Goal: Book appointment/travel/reservation

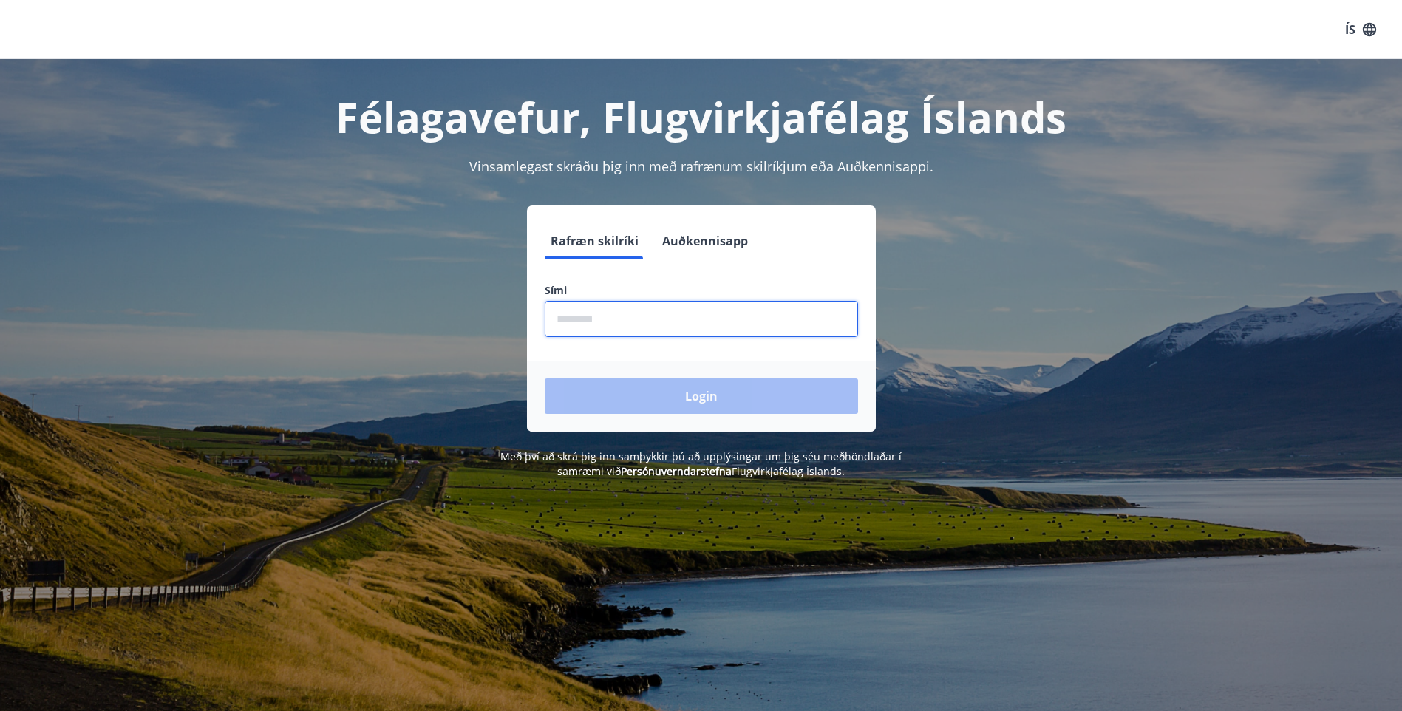
click at [666, 322] on input "phone" at bounding box center [701, 319] width 313 height 36
type input "********"
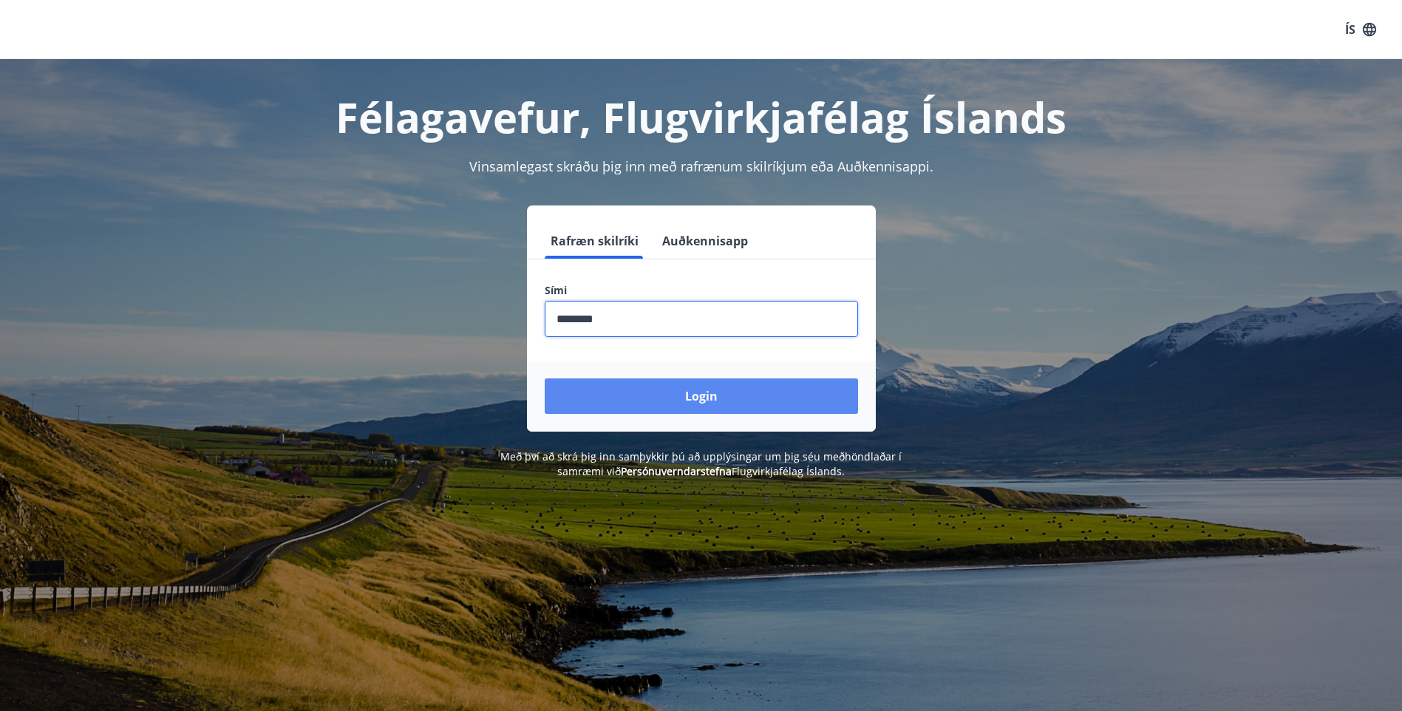
click at [716, 398] on button "Login" at bounding box center [701, 396] width 313 height 35
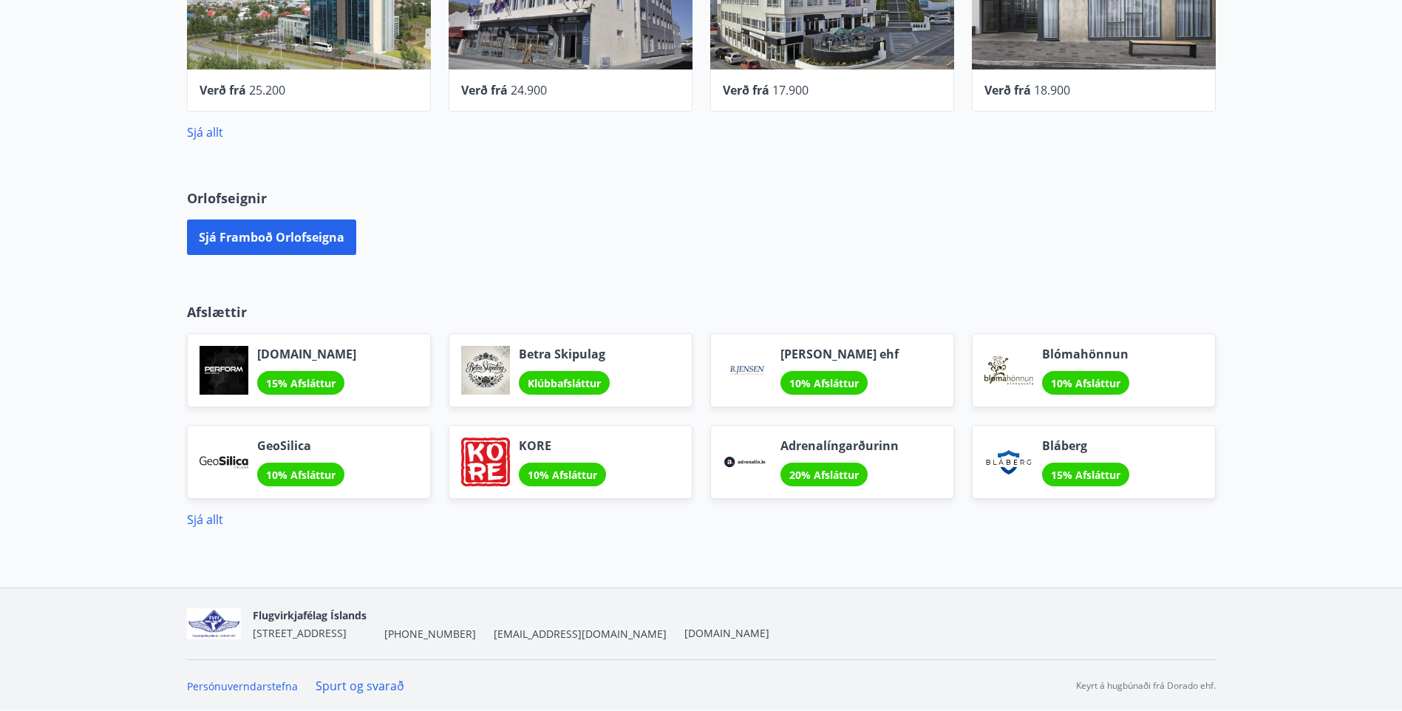
scroll to position [745, 0]
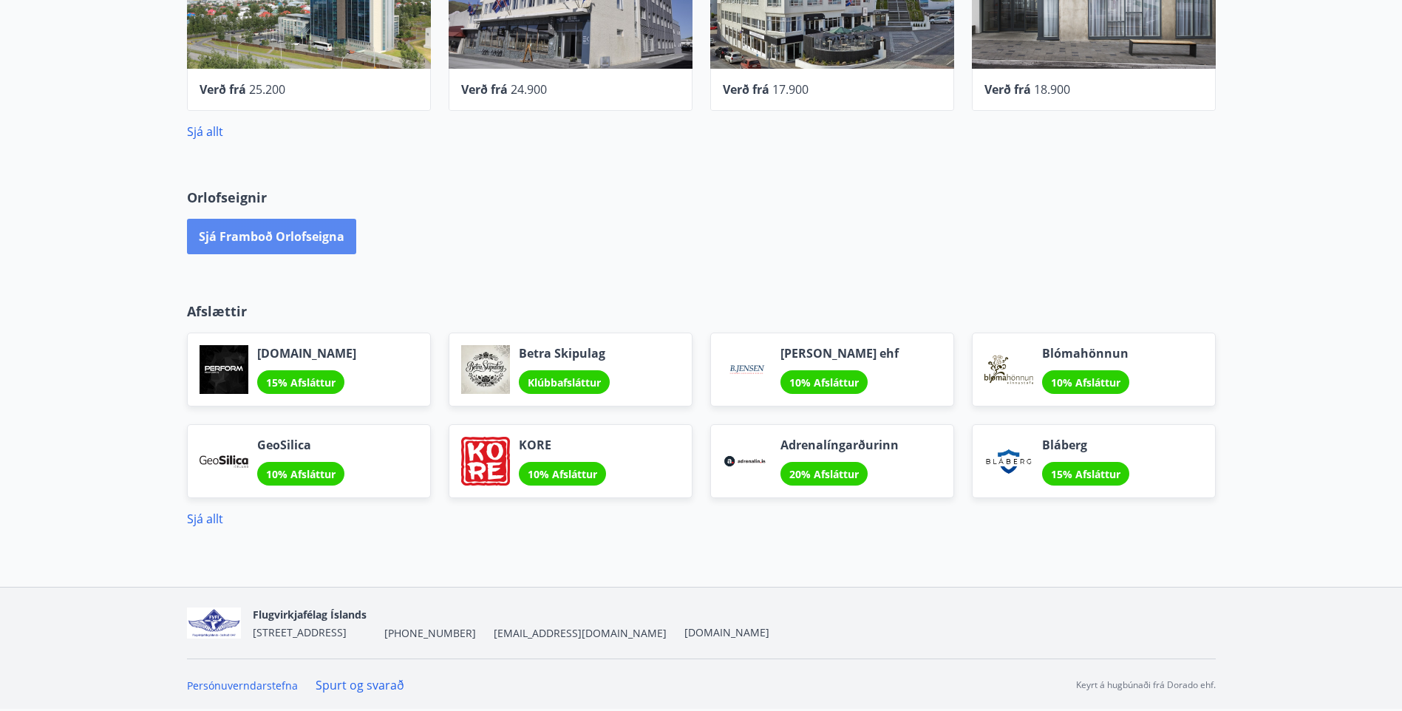
click at [263, 234] on button "Sjá framboð orlofseigna" at bounding box center [271, 236] width 169 height 35
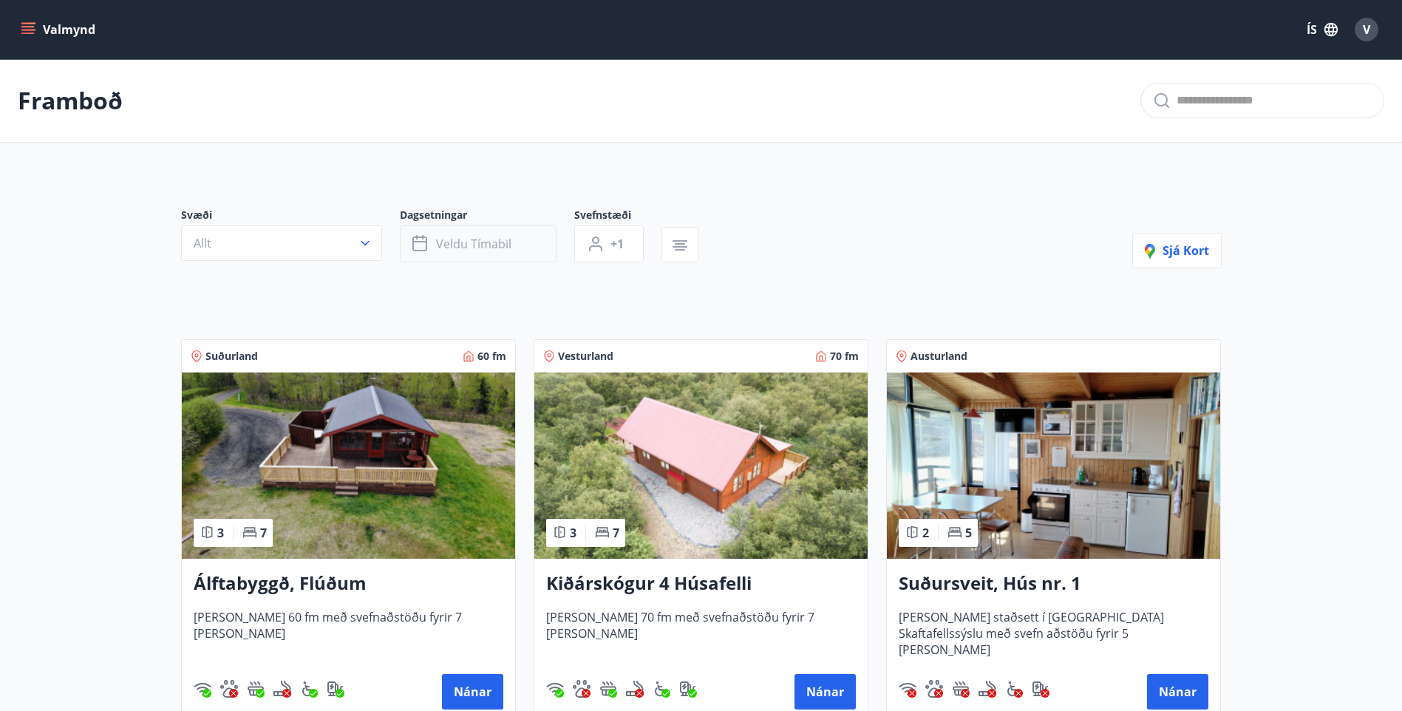
click at [446, 242] on span "Veldu tímabil" at bounding box center [473, 244] width 75 height 16
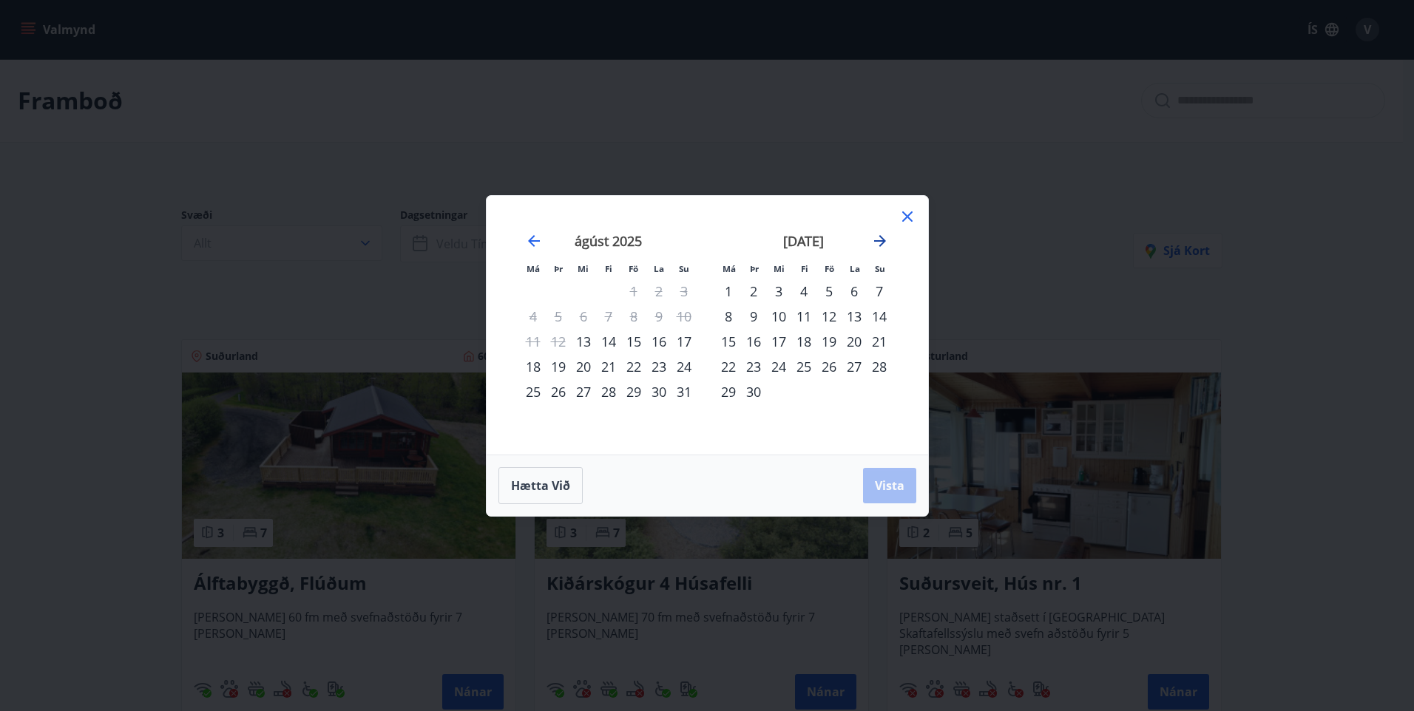
click at [882, 242] on icon "Move forward to switch to the next month." at bounding box center [880, 241] width 18 height 18
click at [882, 239] on icon "Move forward to switch to the next month." at bounding box center [880, 241] width 12 height 12
click at [731, 393] on div "29" at bounding box center [728, 391] width 25 height 25
click at [875, 237] on icon "Move forward to switch to the next month." at bounding box center [880, 241] width 18 height 18
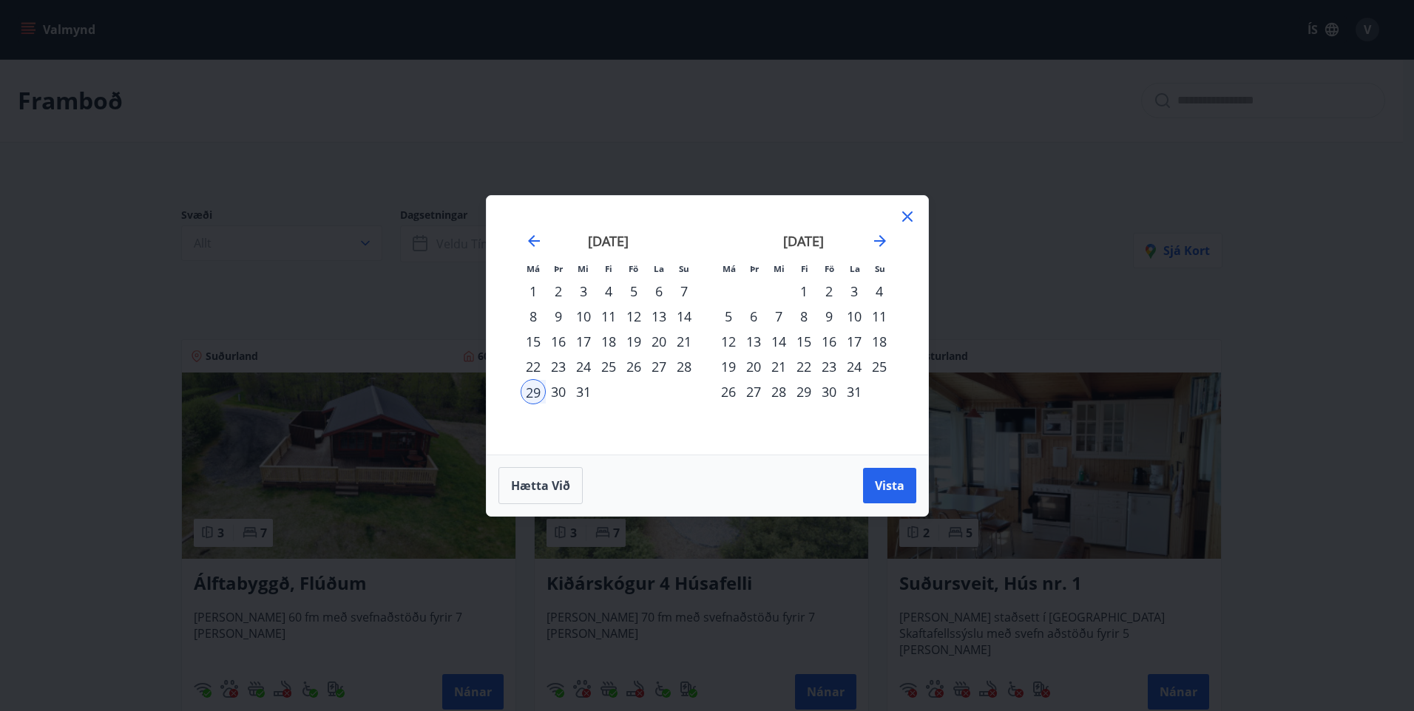
click at [726, 322] on div "5" at bounding box center [728, 316] width 25 height 25
click at [889, 488] on span "Vista" at bounding box center [890, 486] width 30 height 16
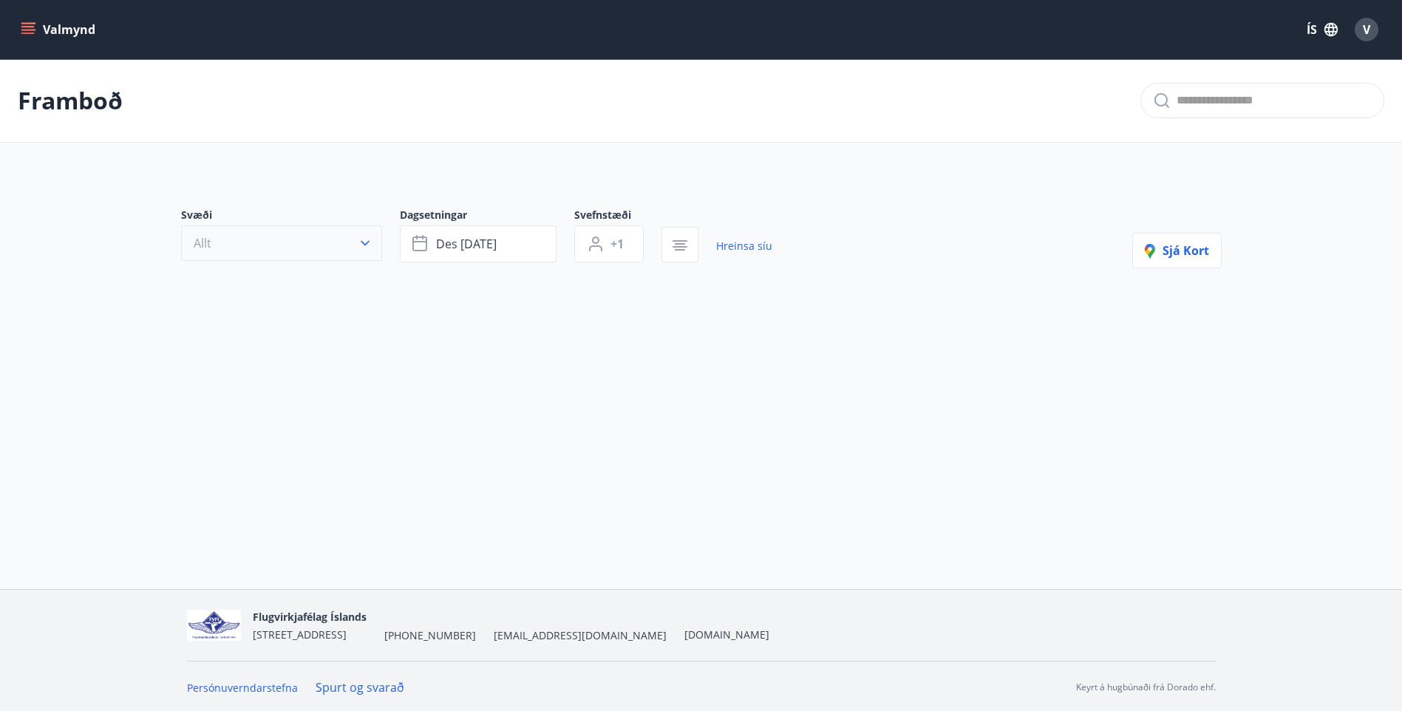
click at [346, 248] on button "Allt" at bounding box center [281, 242] width 201 height 35
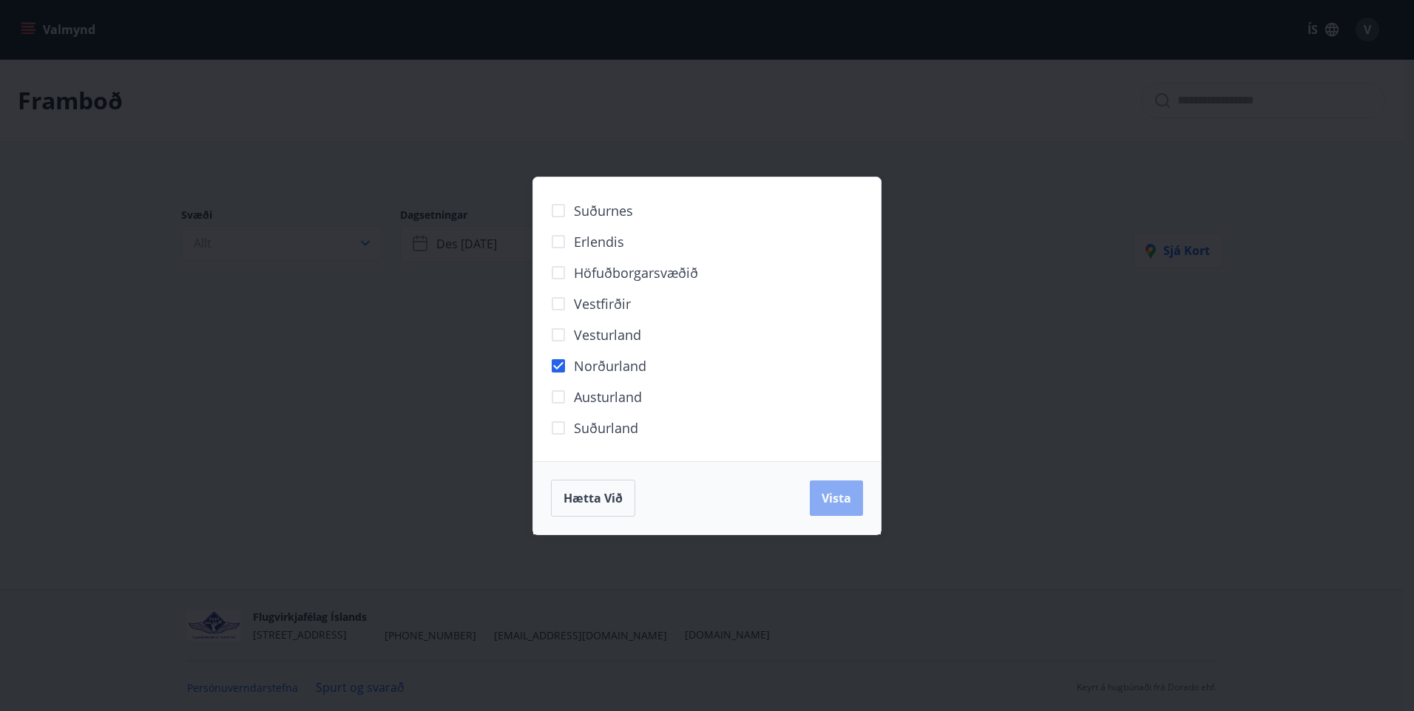
click at [846, 512] on button "Vista" at bounding box center [836, 498] width 53 height 35
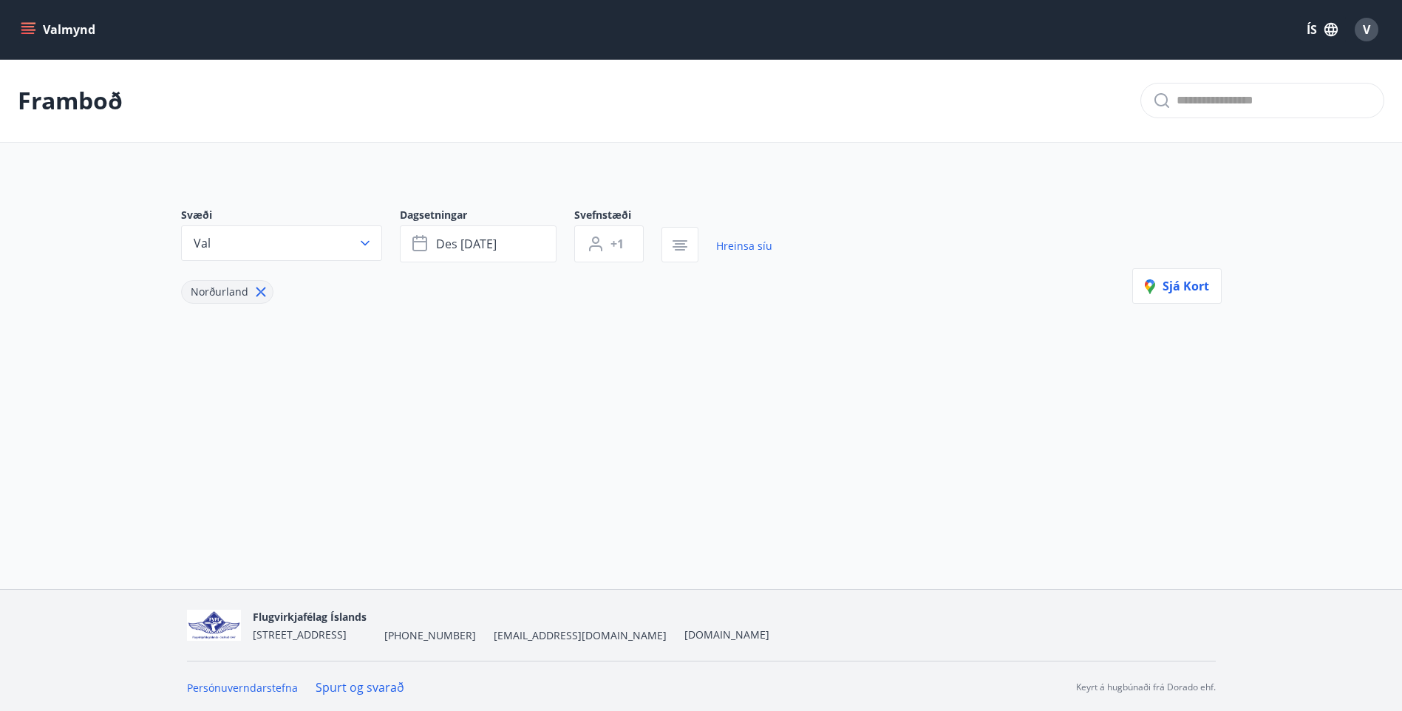
click at [438, 336] on div "Svæði Val Dagsetningar des 29 - jan 05 Svefnstæði +1 Hreinsa síu Norðurland Sjá…" at bounding box center [701, 279] width 1065 height 214
click at [30, 36] on icon "menu" at bounding box center [28, 29] width 15 height 15
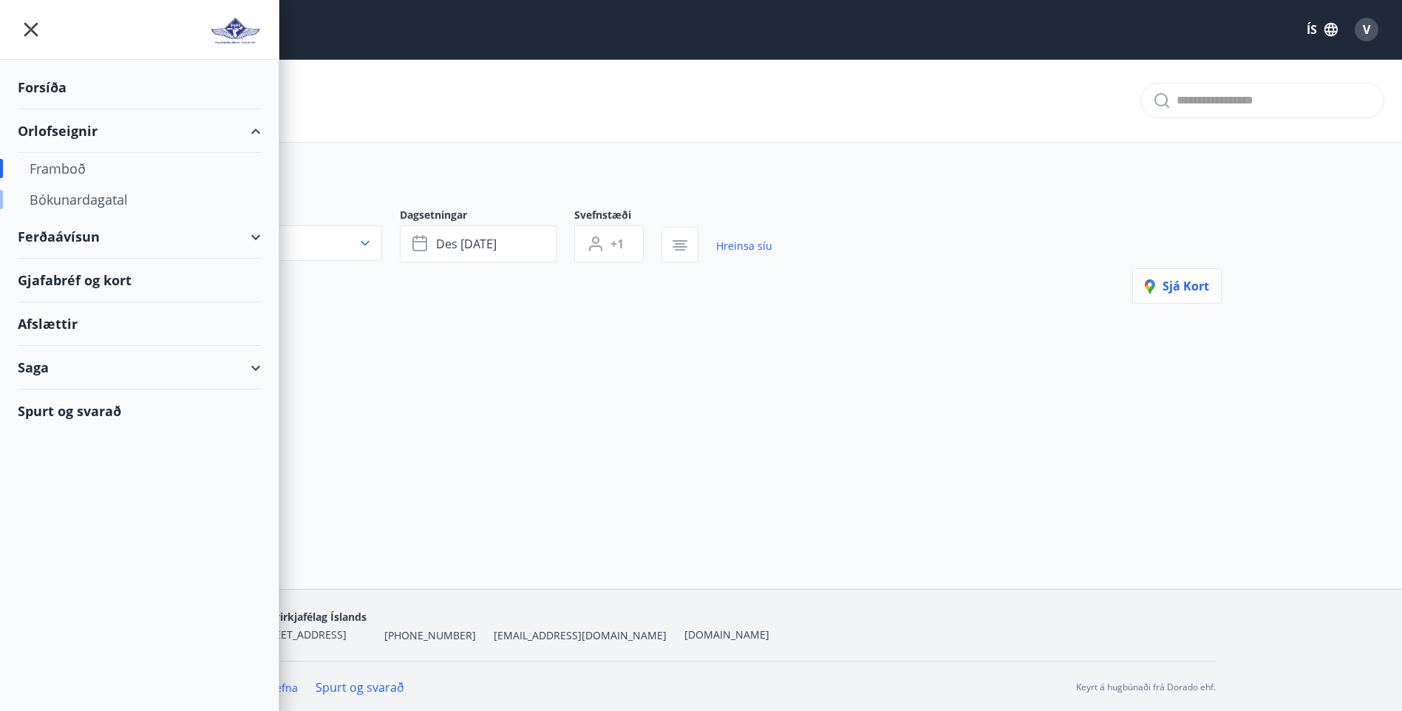
click at [100, 204] on div "Bókunardagatal" at bounding box center [140, 199] width 220 height 31
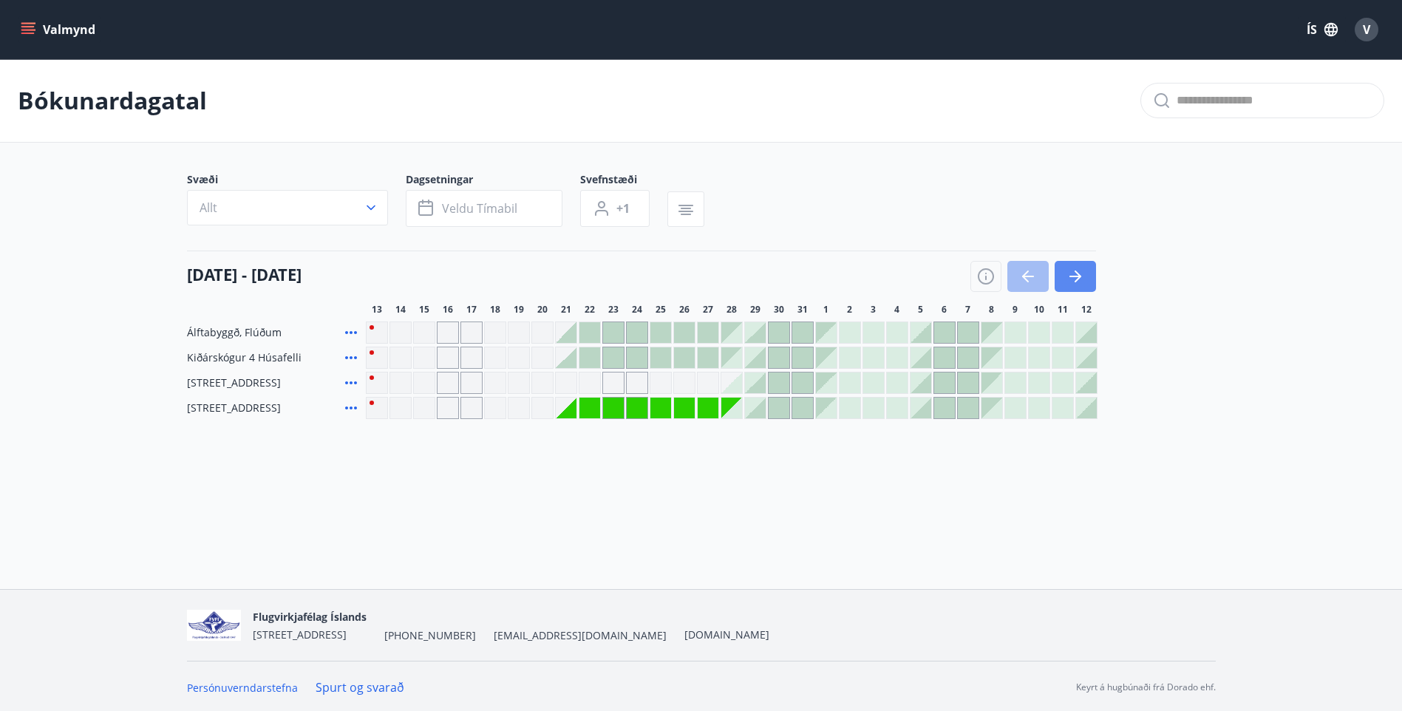
click at [1068, 274] on icon "button" at bounding box center [1076, 277] width 18 height 18
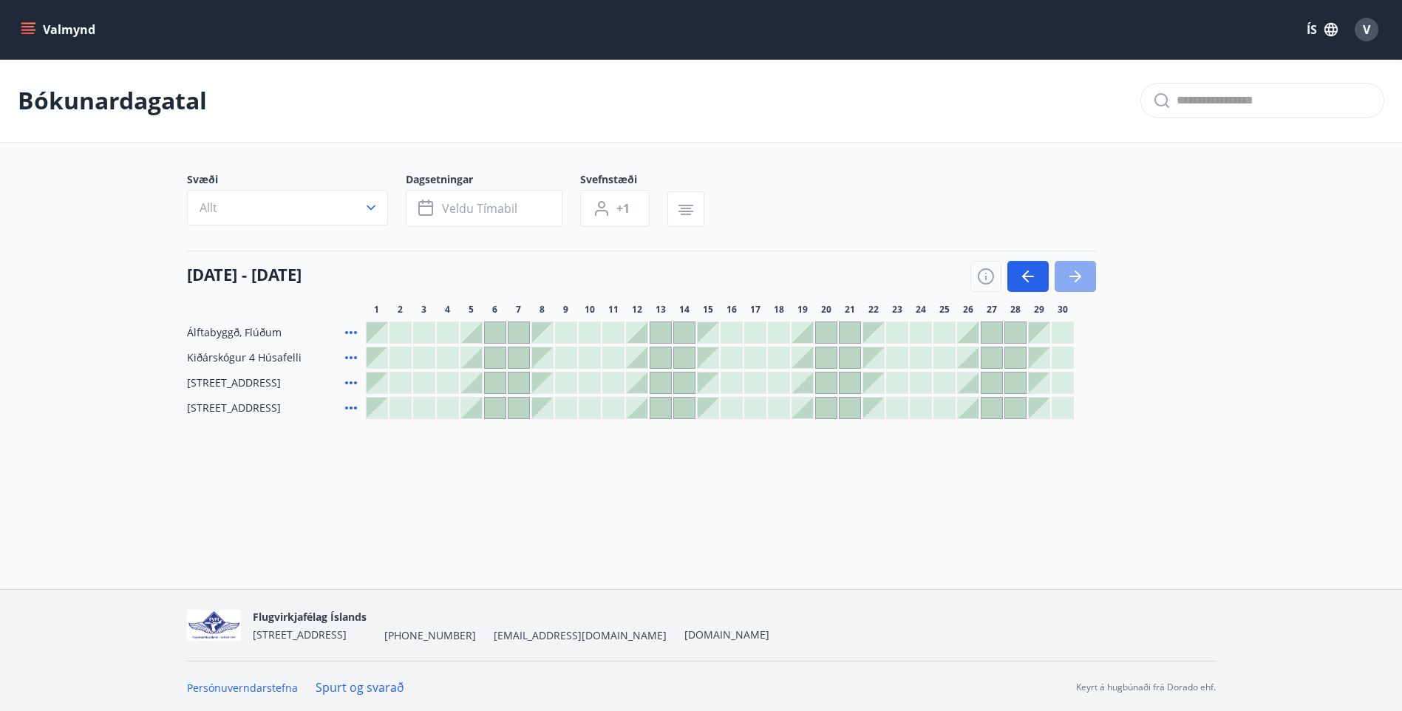
click at [1068, 274] on icon "button" at bounding box center [1076, 277] width 18 height 18
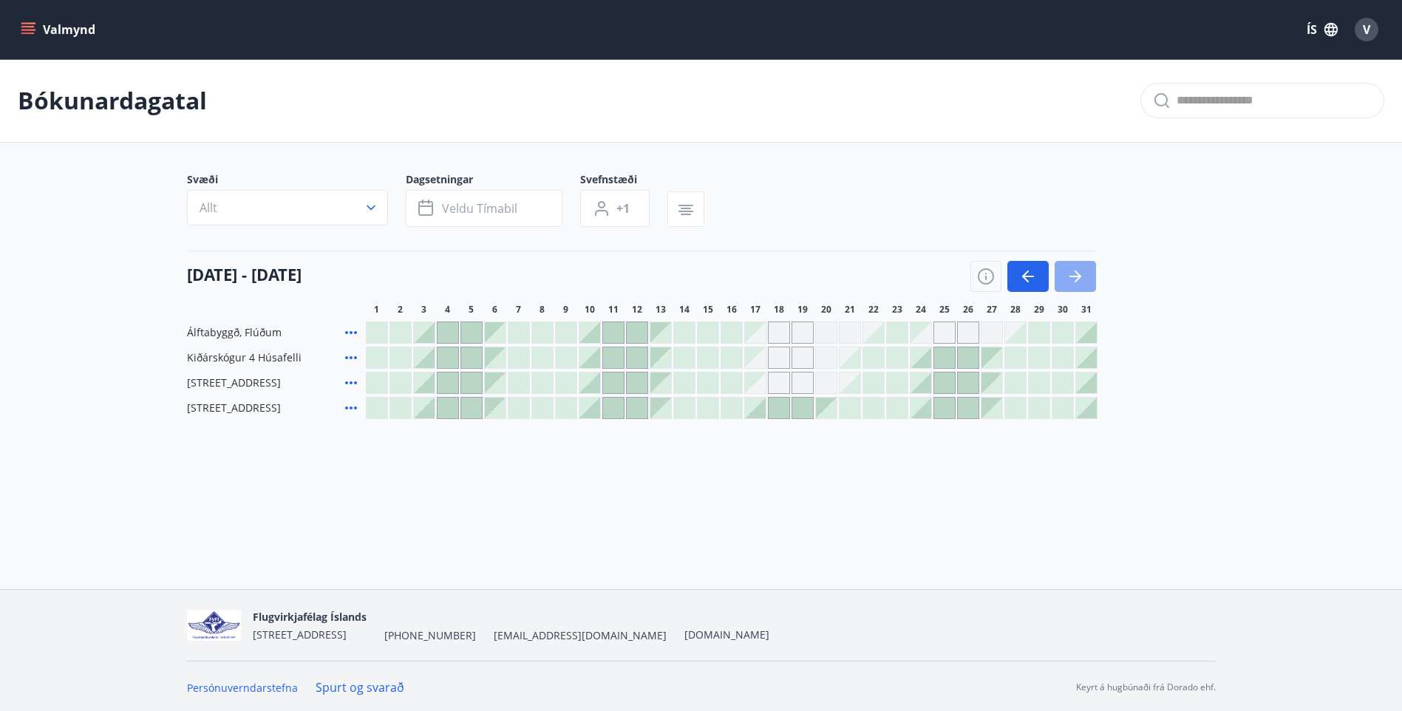
click at [1086, 274] on button "button" at bounding box center [1075, 276] width 41 height 31
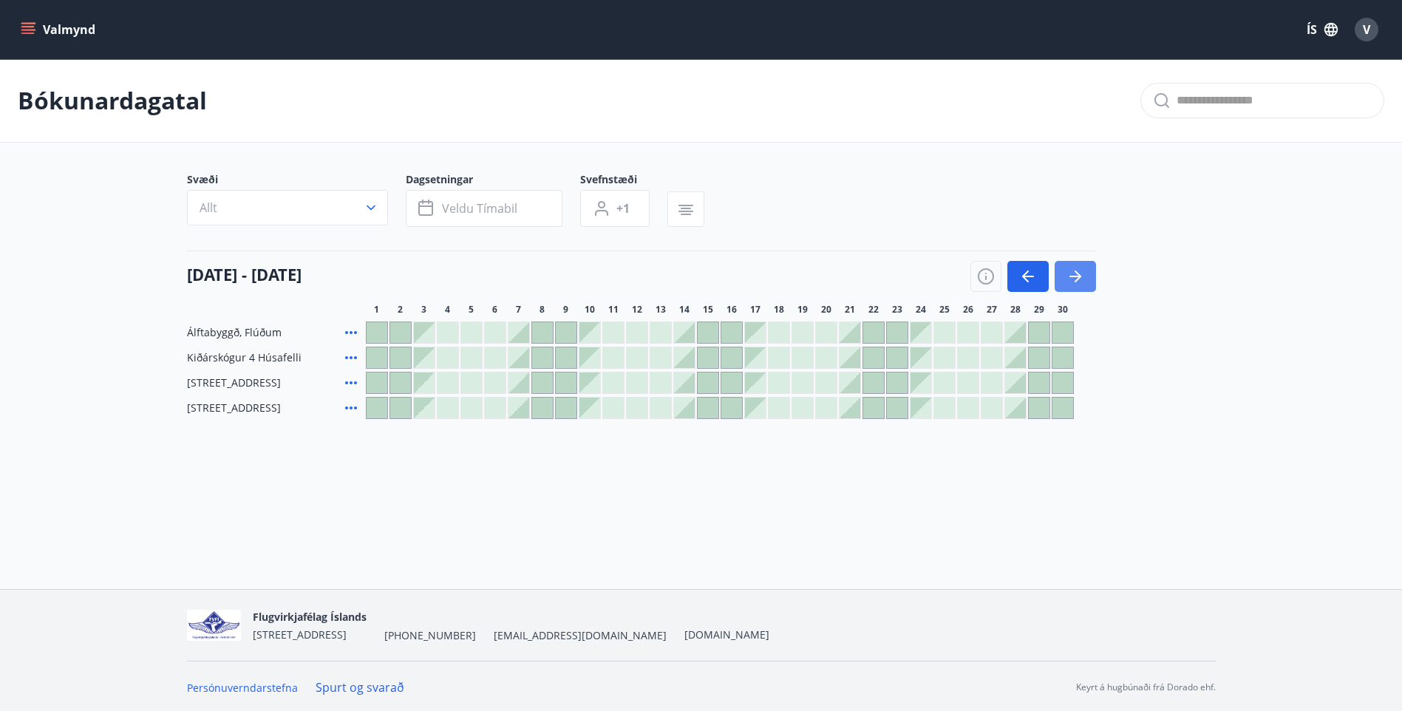
click at [1084, 276] on icon "button" at bounding box center [1076, 277] width 18 height 18
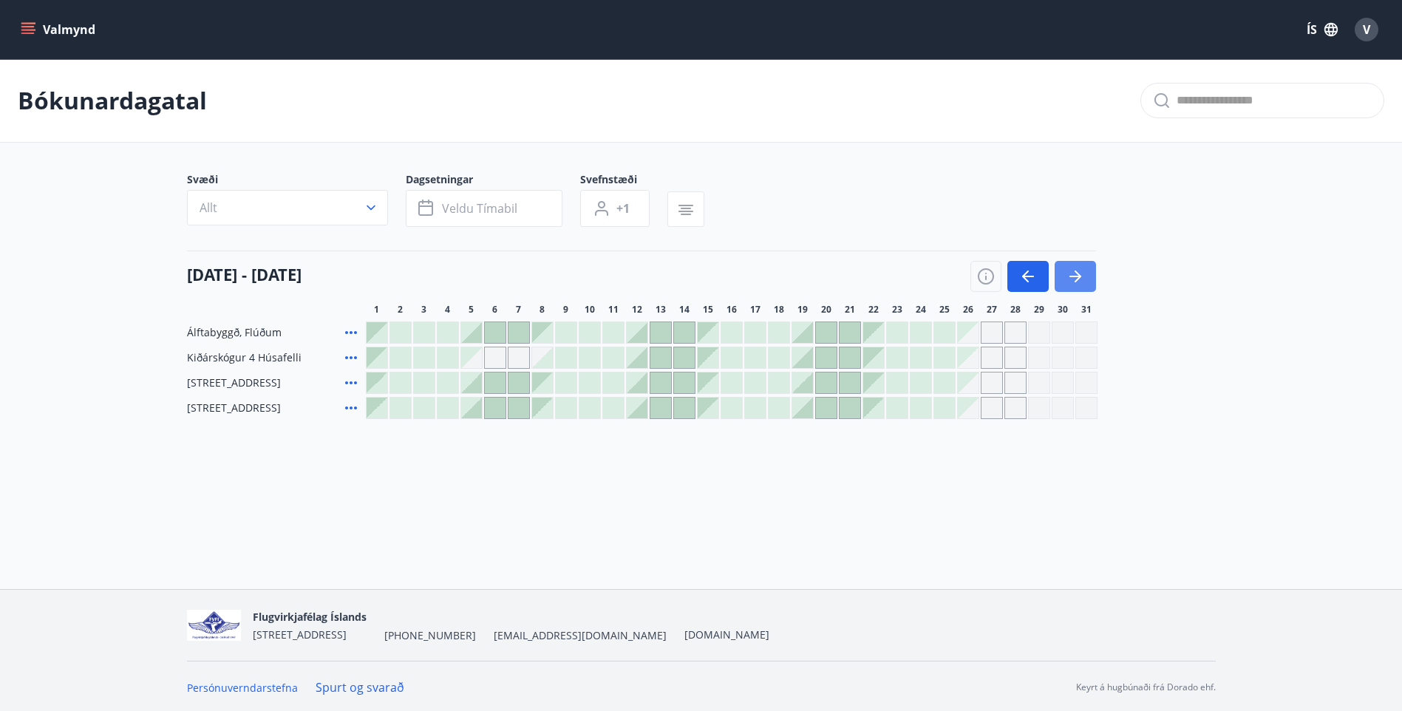
click at [1081, 279] on icon "button" at bounding box center [1076, 277] width 18 height 18
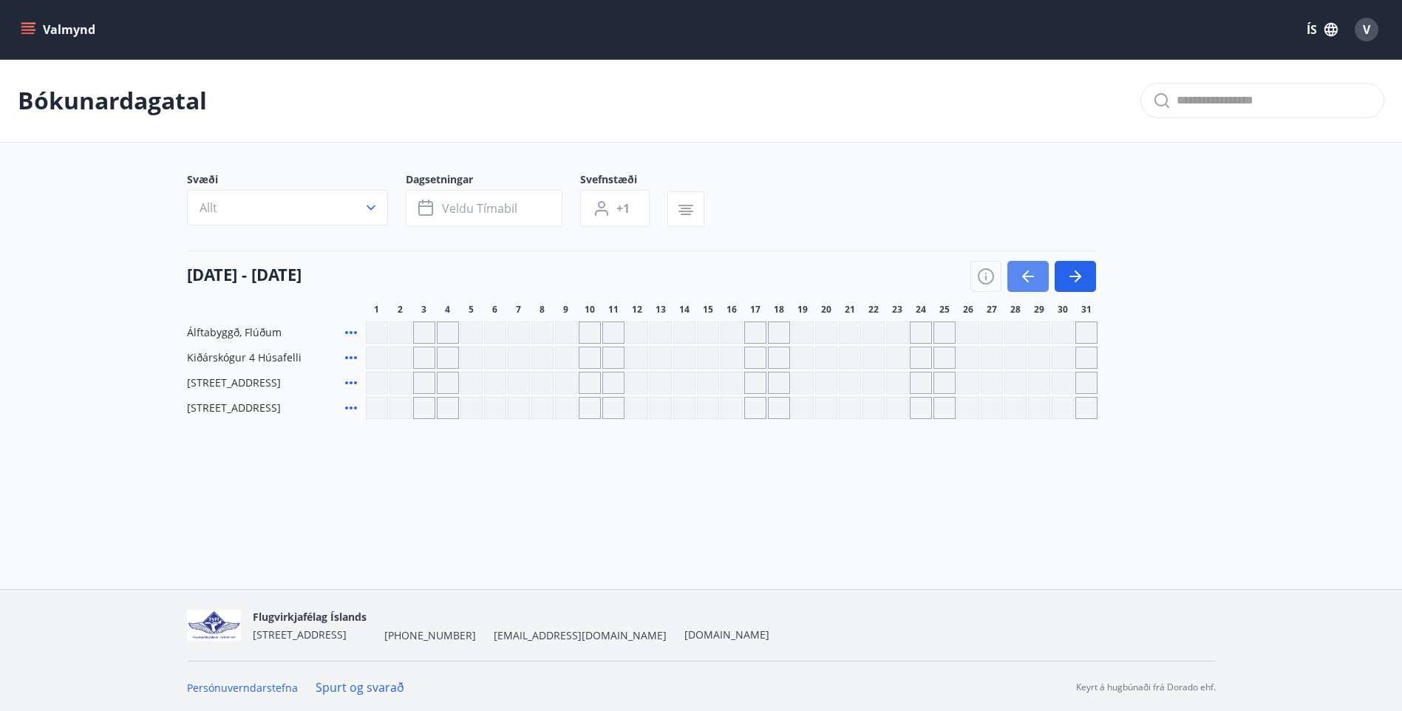
click at [1011, 281] on button "button" at bounding box center [1028, 276] width 41 height 31
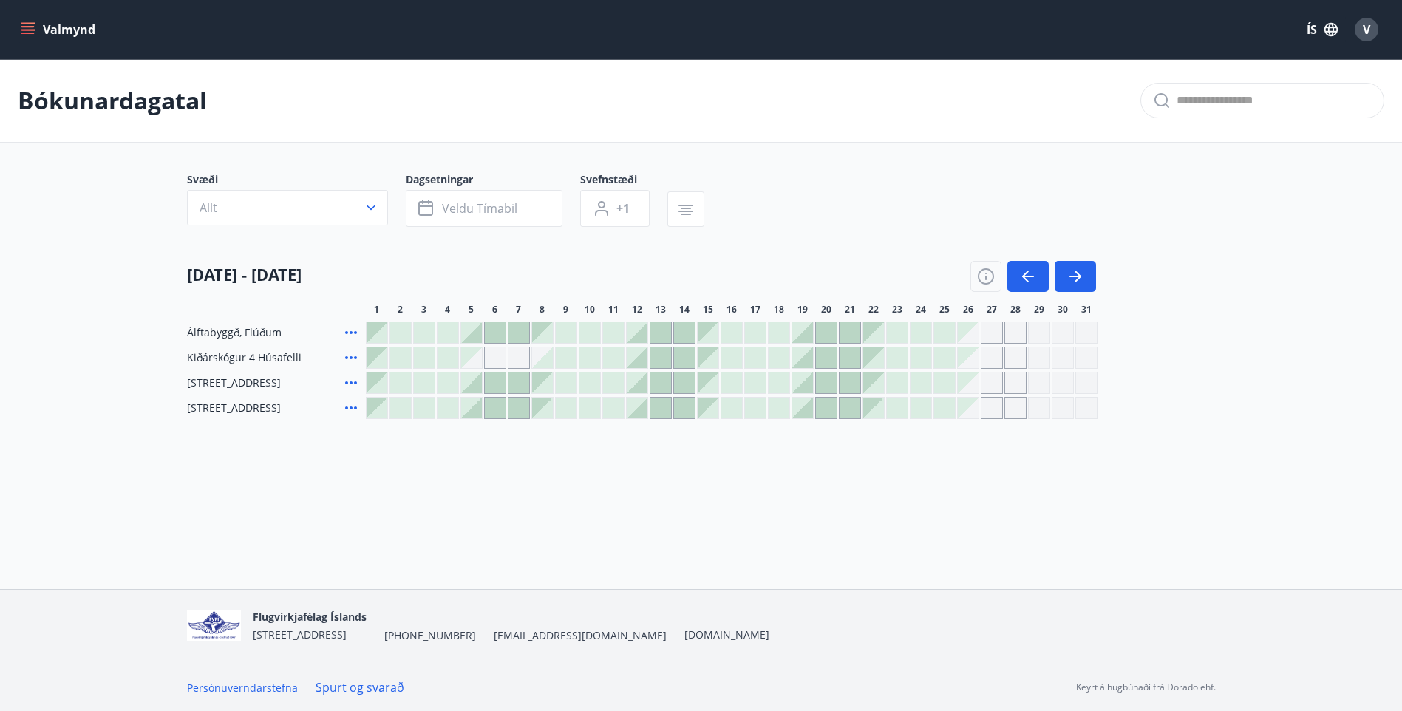
click at [37, 32] on button "Valmynd" at bounding box center [60, 29] width 84 height 27
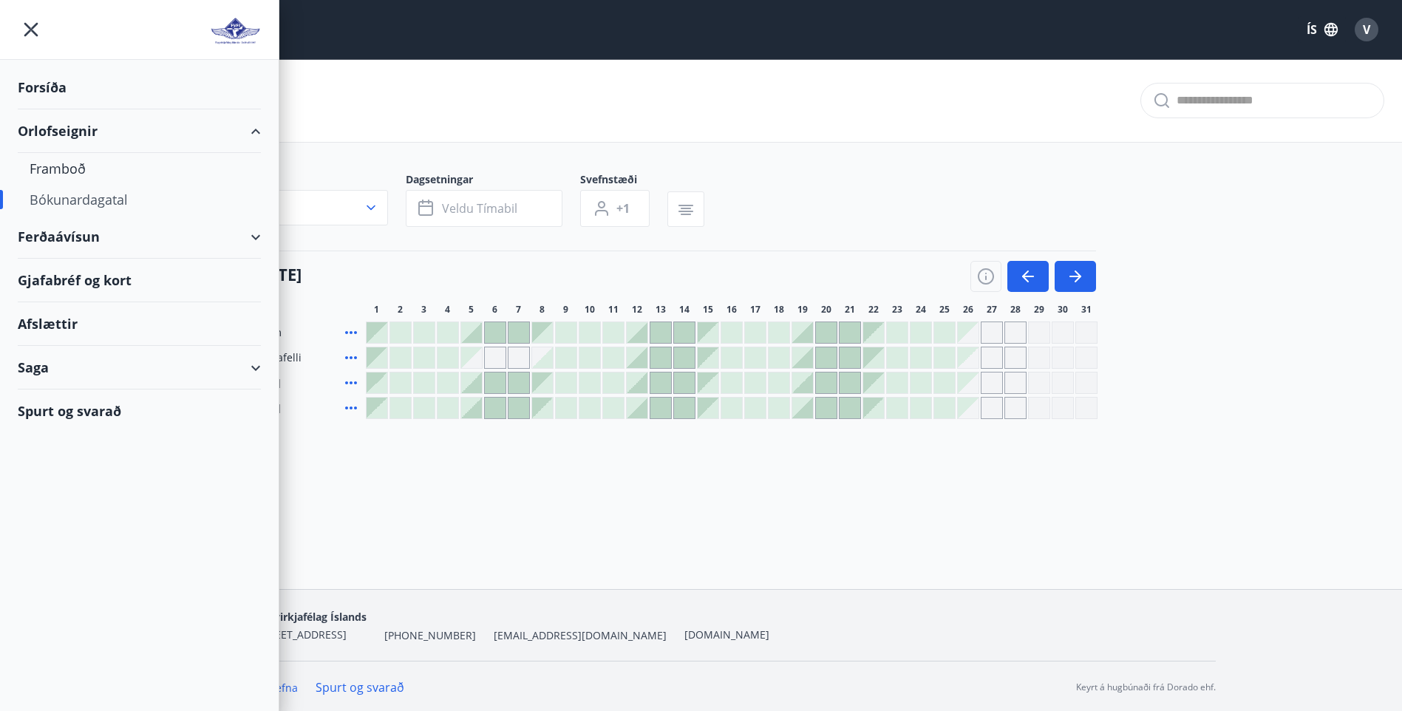
click at [84, 415] on div "Spurt og svarað" at bounding box center [139, 411] width 243 height 43
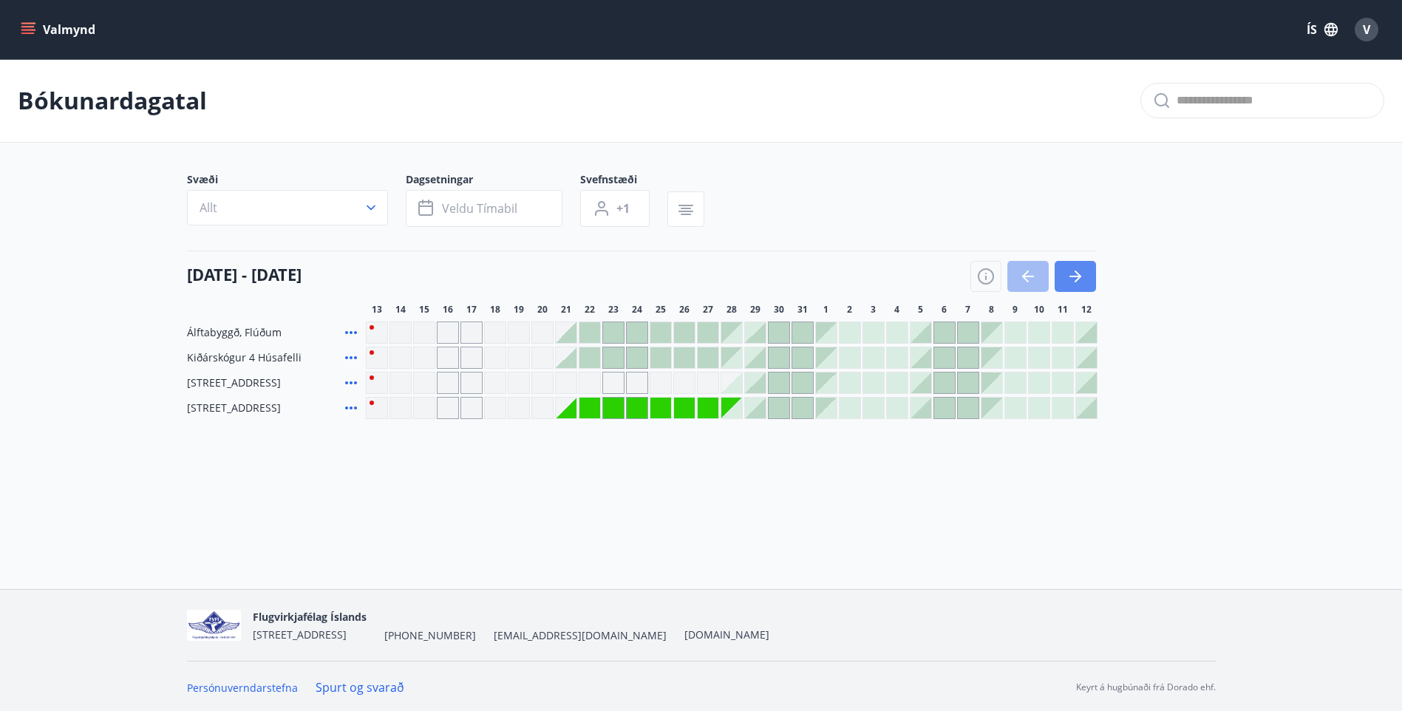
click at [1085, 277] on button "button" at bounding box center [1075, 276] width 41 height 31
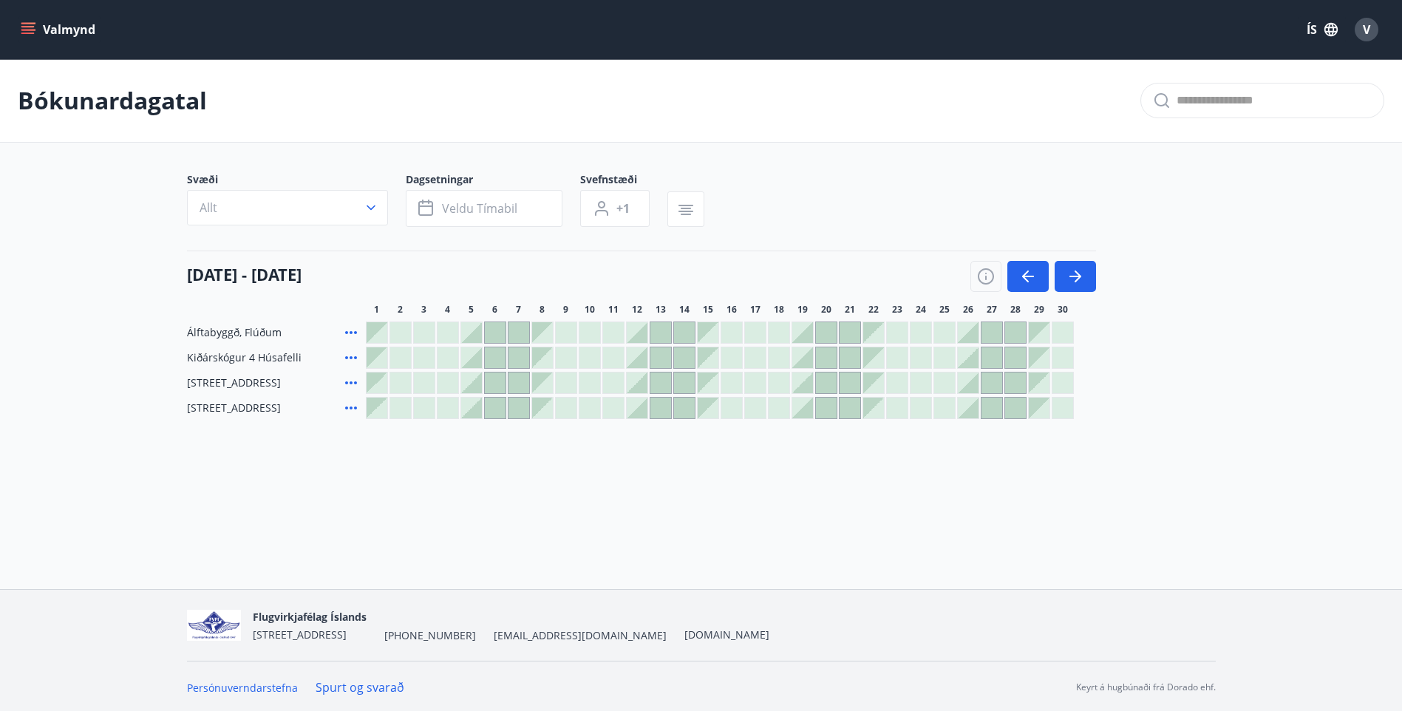
click at [76, 25] on button "Valmynd" at bounding box center [60, 29] width 84 height 27
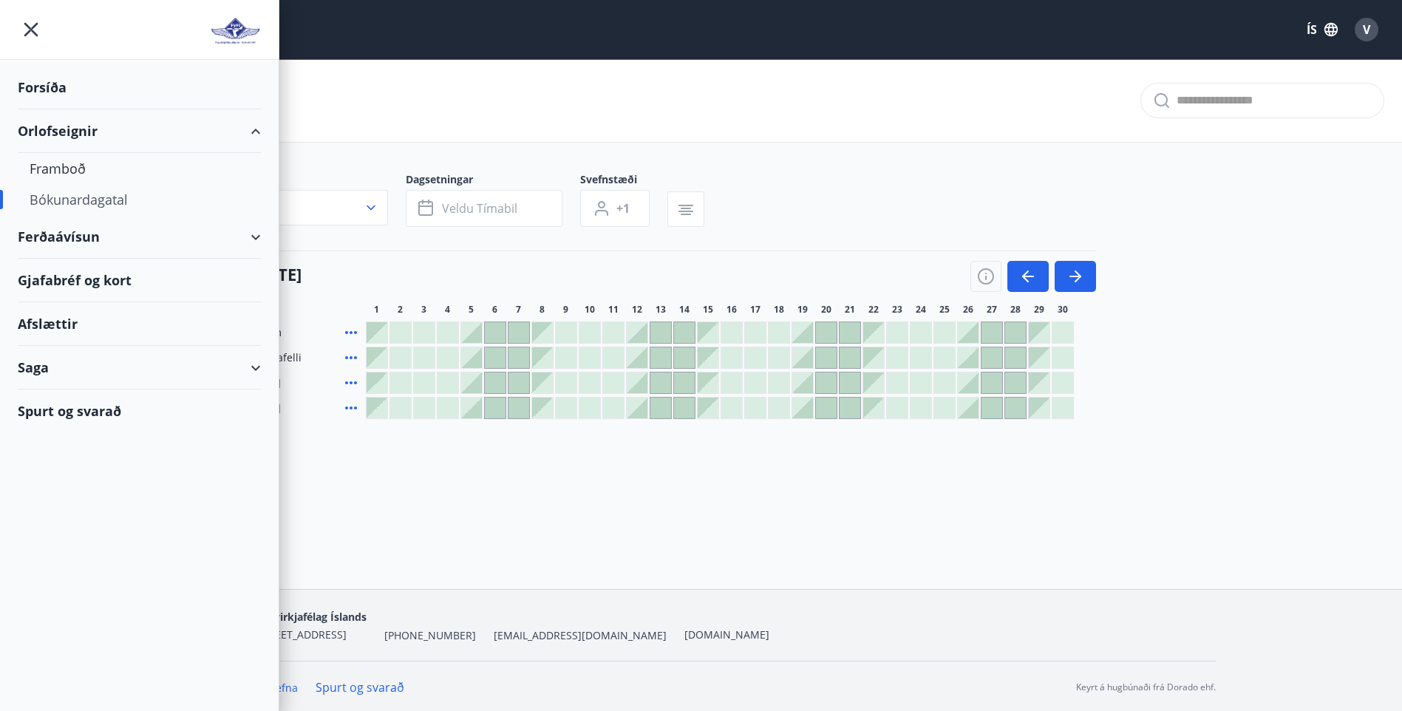
click at [668, 576] on div "Valmynd ÍS V Bókunardagatal Svæði Allt Dagsetningar Veldu tímabil Svefnstæði +1…" at bounding box center [701, 294] width 1402 height 589
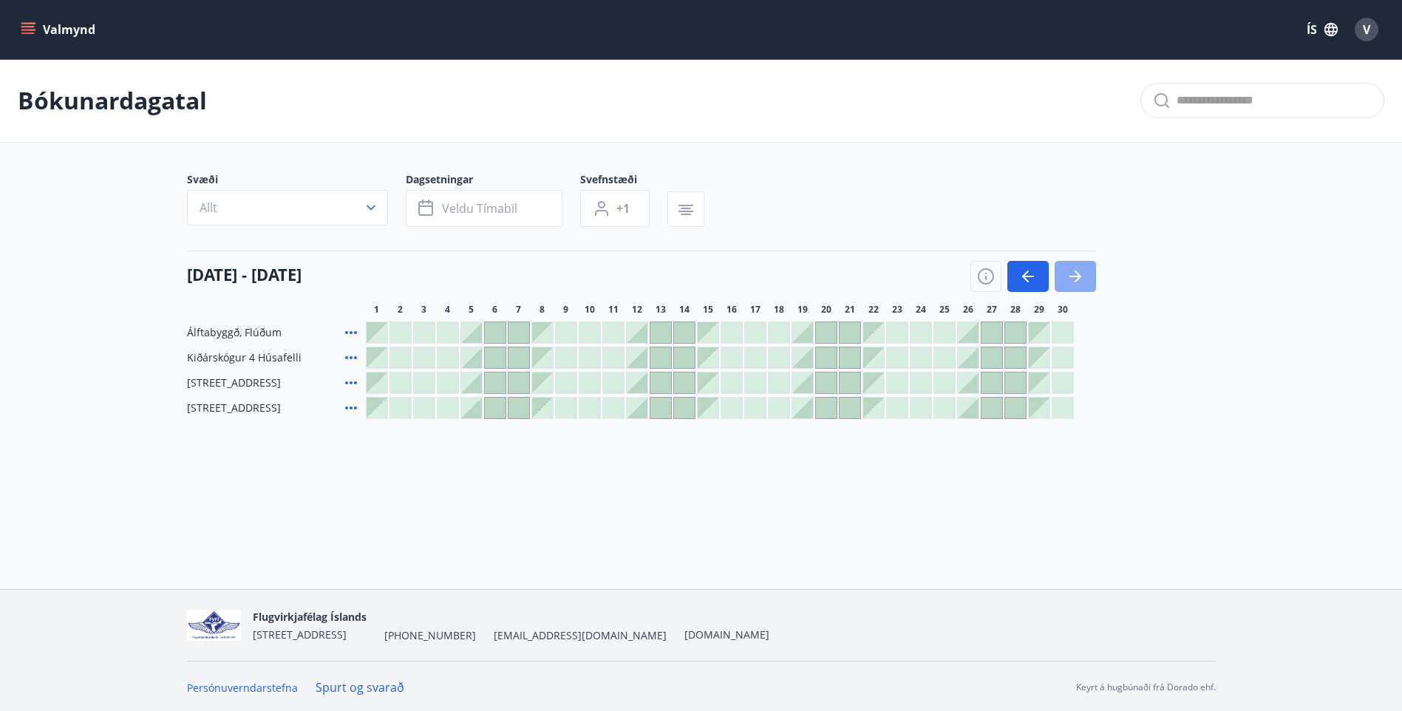
click at [1079, 280] on icon "button" at bounding box center [1076, 277] width 18 height 18
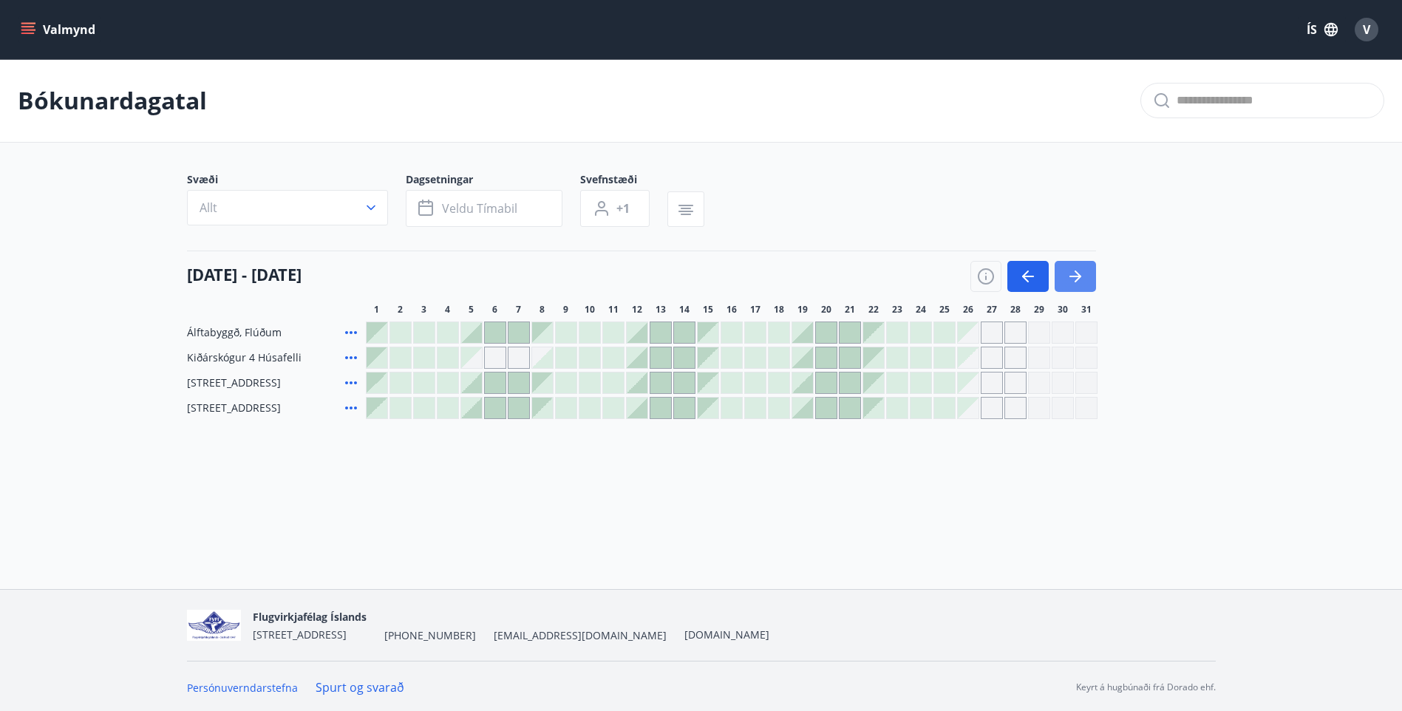
click at [1079, 280] on icon "button" at bounding box center [1076, 277] width 18 height 18
click at [1068, 277] on icon "button" at bounding box center [1076, 277] width 18 height 18
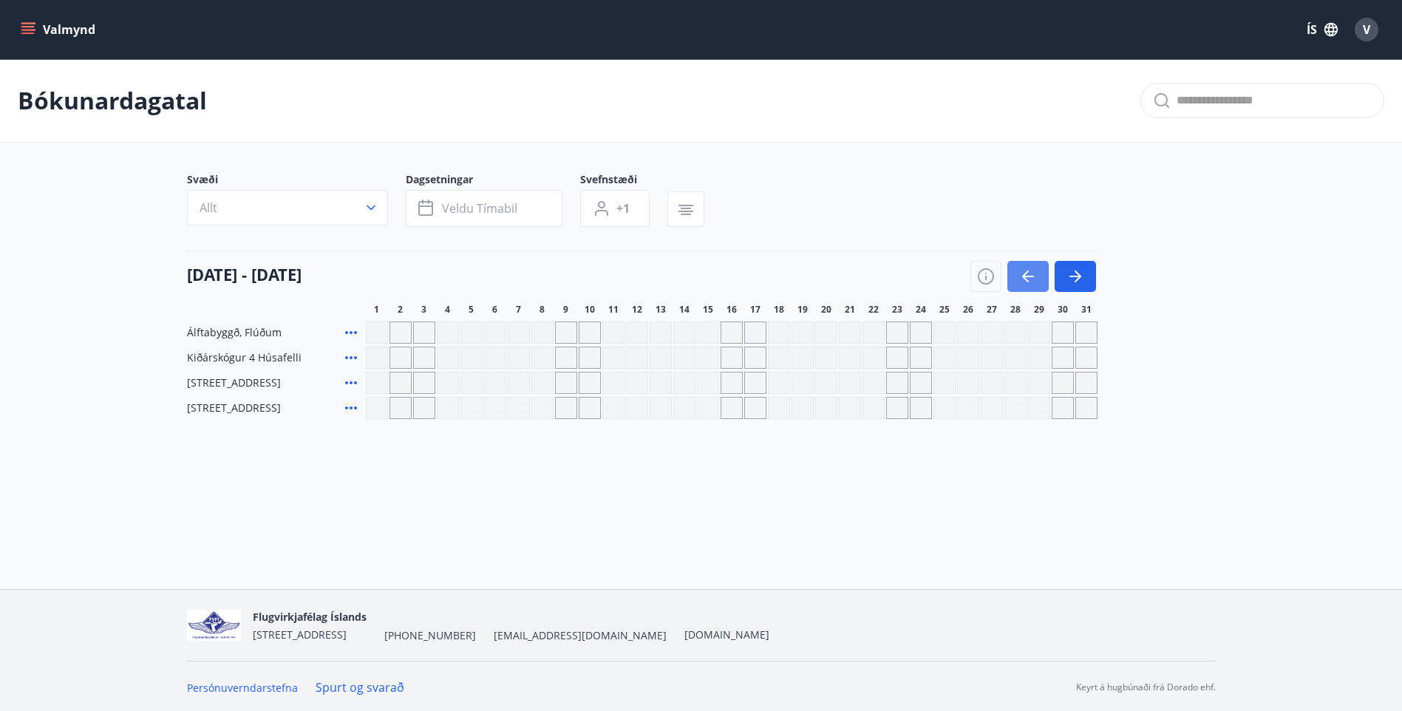
click at [1036, 275] on icon "button" at bounding box center [1028, 277] width 18 height 18
click at [1053, 290] on div at bounding box center [1034, 276] width 126 height 31
drag, startPoint x: 1053, startPoint y: 290, endPoint x: 706, endPoint y: 123, distance: 384.6
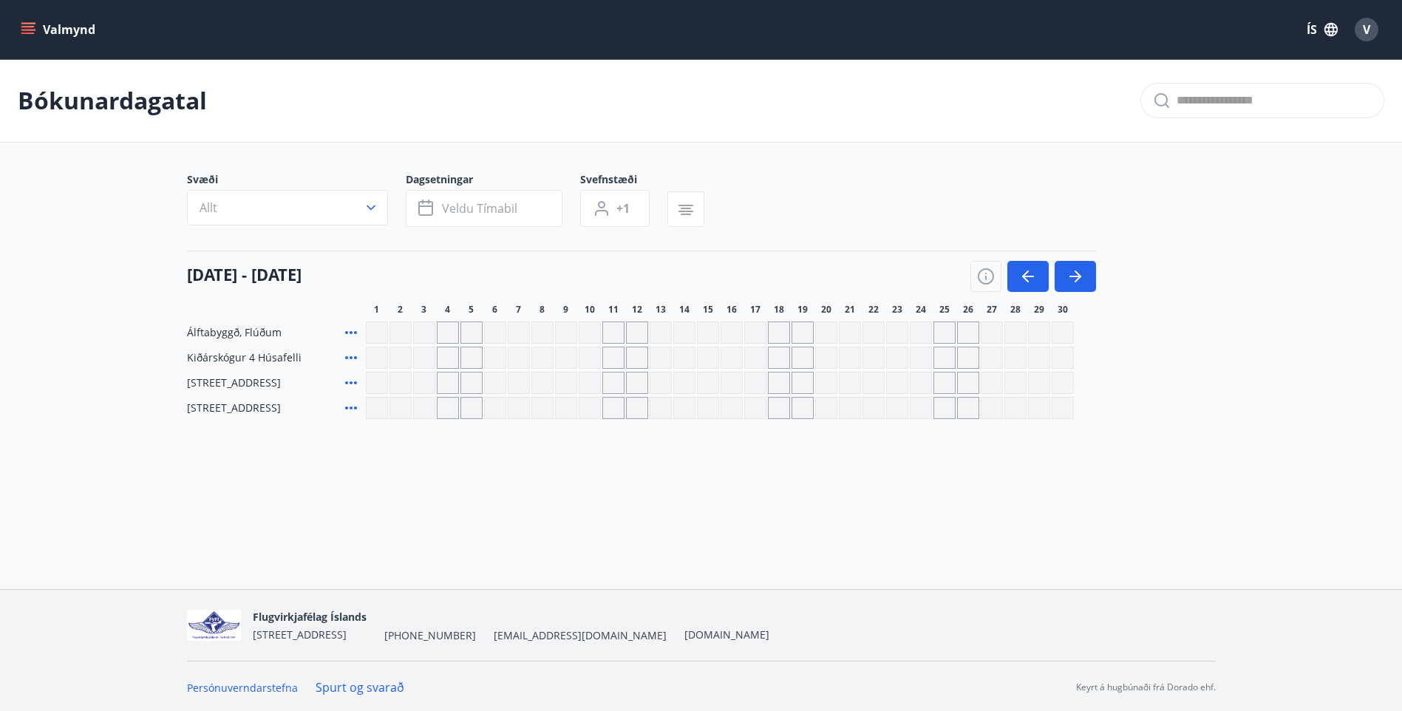
click at [706, 123] on div "Bókunardagatal" at bounding box center [701, 101] width 1402 height 84
click at [1154, 213] on div "Svæði Allt Dagsetningar Veldu tímabil Svefnstæði +1" at bounding box center [701, 202] width 1029 height 61
